Goal: Find specific page/section: Find specific page/section

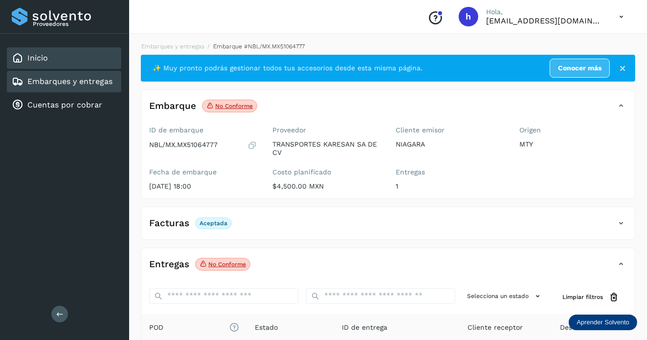
click at [68, 62] on div "Inicio" at bounding box center [64, 58] width 114 height 22
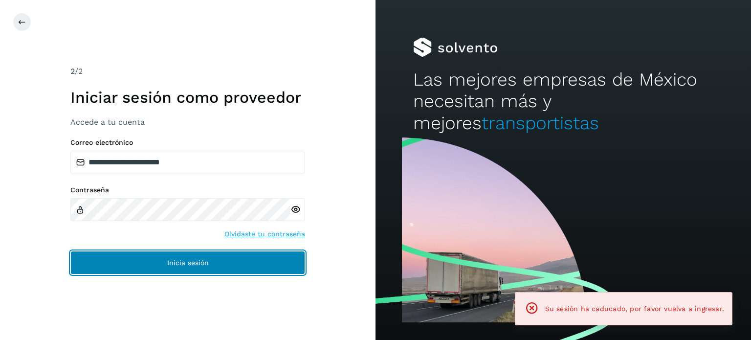
click at [187, 269] on button "Inicia sesión" at bounding box center [187, 262] width 235 height 23
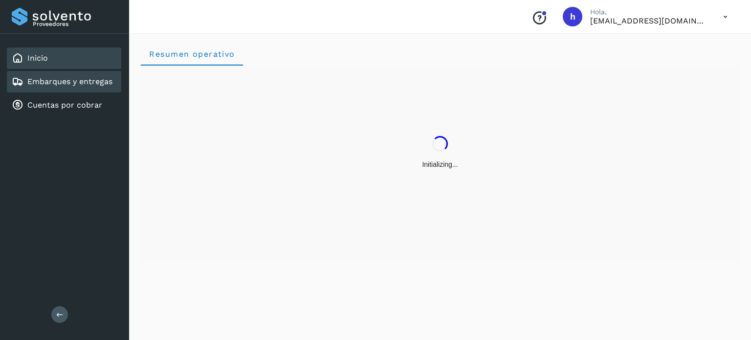
click at [96, 84] on link "Embarques y entregas" at bounding box center [69, 81] width 85 height 9
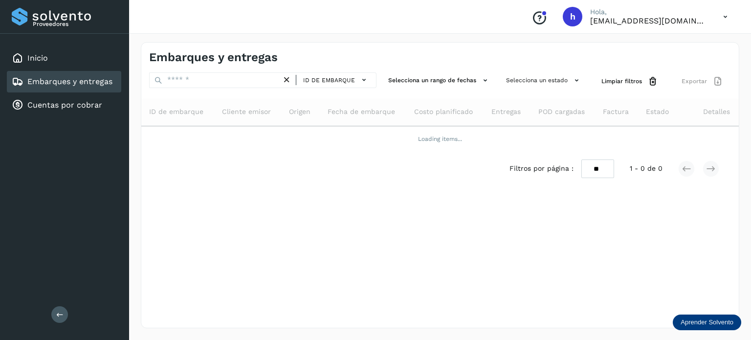
click at [278, 58] on div "Embarques y entregas" at bounding box center [294, 57] width 291 height 14
click at [256, 58] on h4 "Embarques y entregas" at bounding box center [213, 57] width 129 height 14
click at [240, 60] on h4 "Embarques y entregas" at bounding box center [213, 57] width 129 height 14
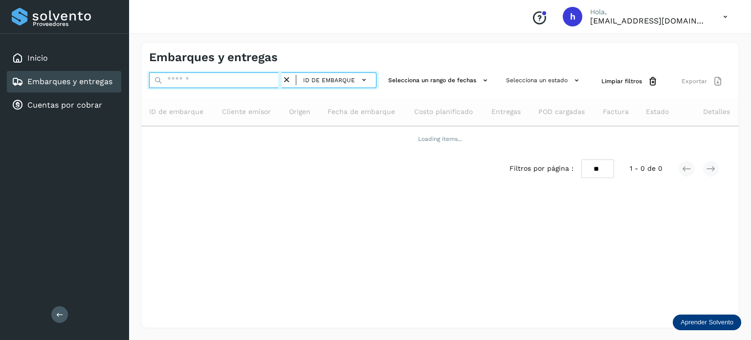
click at [237, 79] on input "text" at bounding box center [215, 80] width 132 height 16
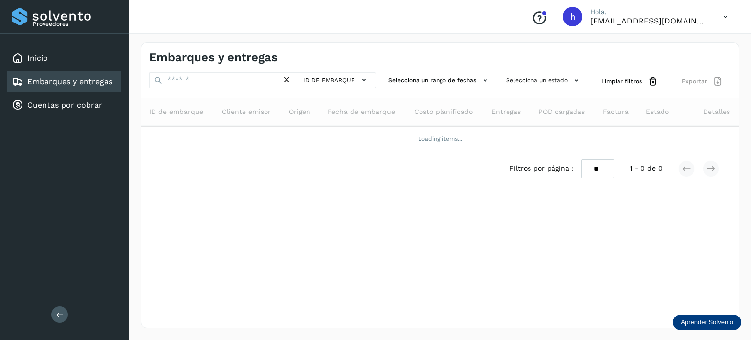
click at [266, 55] on h4 "Embarques y entregas" at bounding box center [213, 57] width 129 height 14
click at [250, 64] on h4 "Embarques y entregas" at bounding box center [213, 57] width 129 height 14
click at [246, 58] on h4 "Embarques y entregas" at bounding box center [213, 57] width 129 height 14
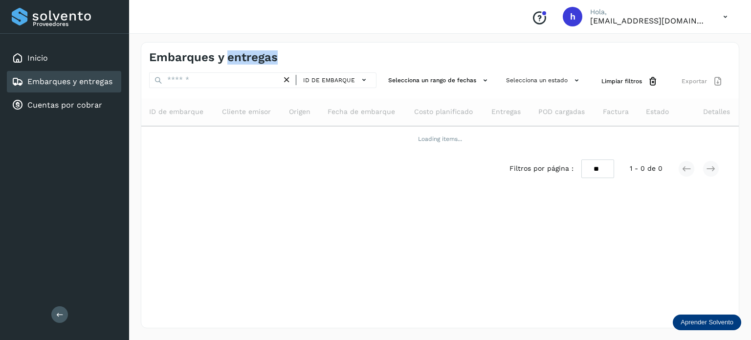
click at [246, 58] on h4 "Embarques y entregas" at bounding box center [213, 57] width 129 height 14
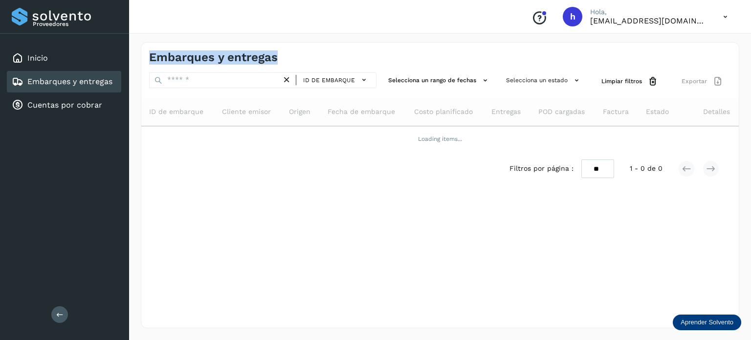
click at [246, 58] on h4 "Embarques y entregas" at bounding box center [213, 57] width 129 height 14
click at [244, 56] on h4 "Embarques y entregas" at bounding box center [213, 57] width 129 height 14
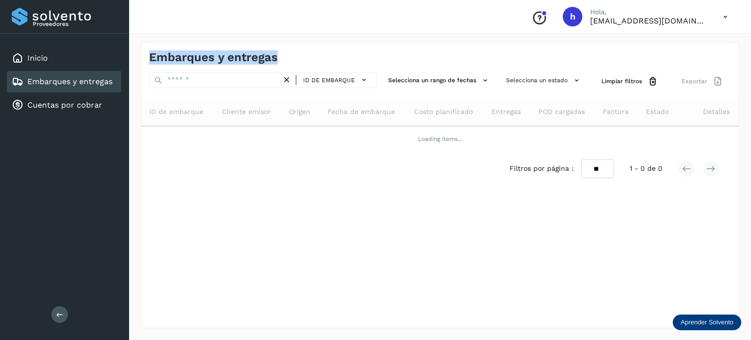
click at [244, 56] on h4 "Embarques y entregas" at bounding box center [213, 57] width 129 height 14
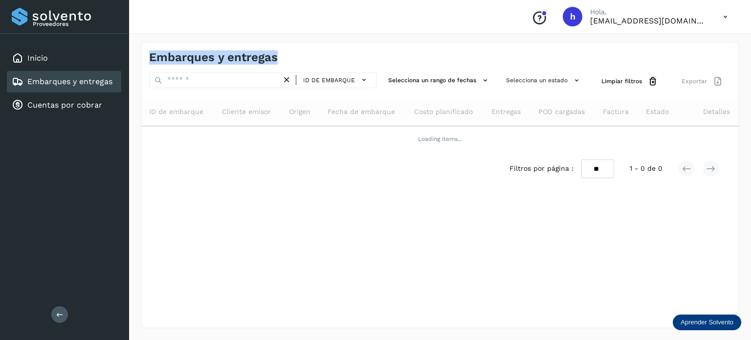
click at [244, 56] on h4 "Embarques y entregas" at bounding box center [213, 57] width 129 height 14
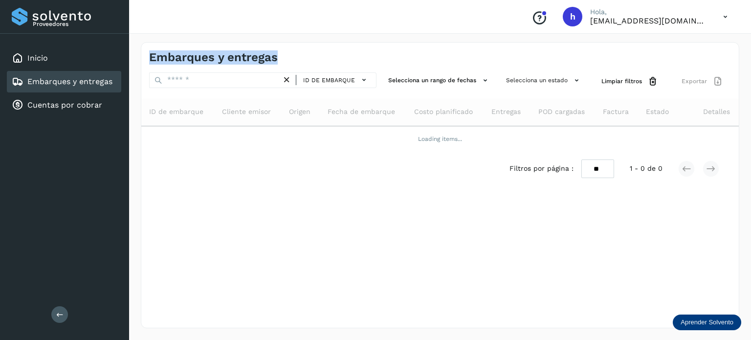
click at [244, 56] on h4 "Embarques y entregas" at bounding box center [213, 57] width 129 height 14
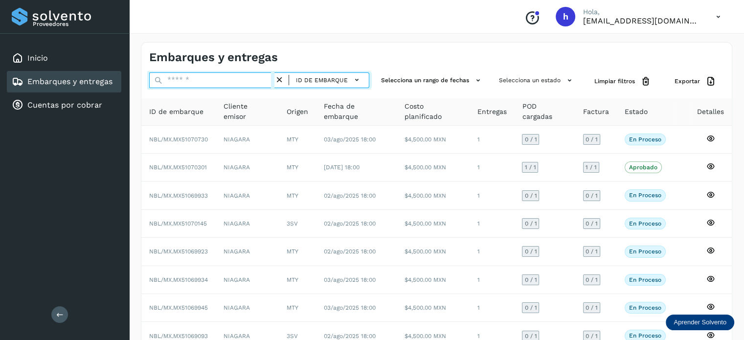
click at [231, 83] on input "text" at bounding box center [211, 80] width 125 height 16
paste input "**********"
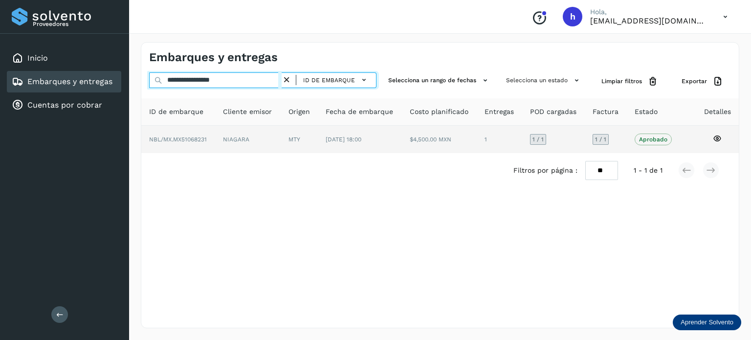
type input "**********"
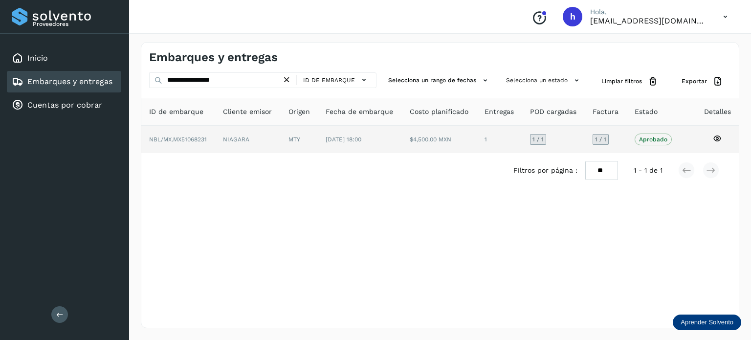
click at [281, 135] on td "NIAGARA" at bounding box center [300, 139] width 38 height 27
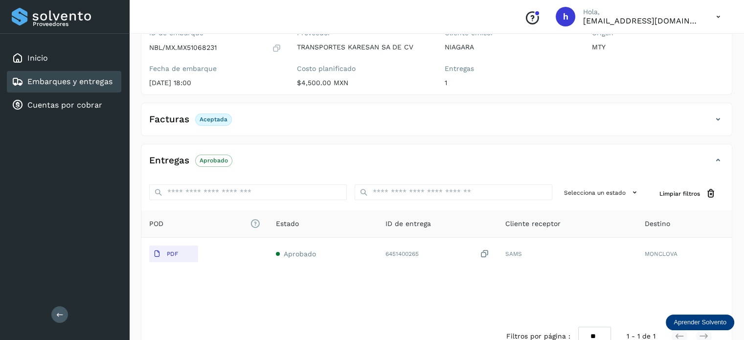
scroll to position [122, 0]
